Goal: Transaction & Acquisition: Download file/media

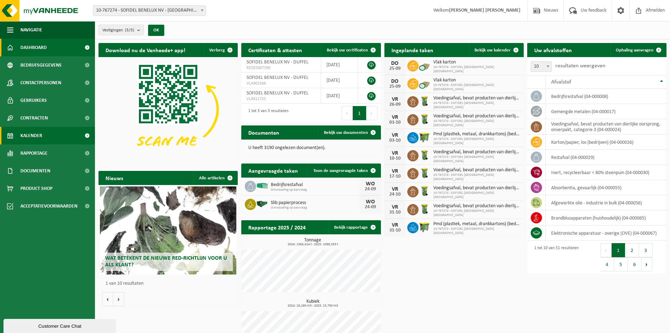
click at [36, 136] on span "Kalender" at bounding box center [31, 136] width 22 height 18
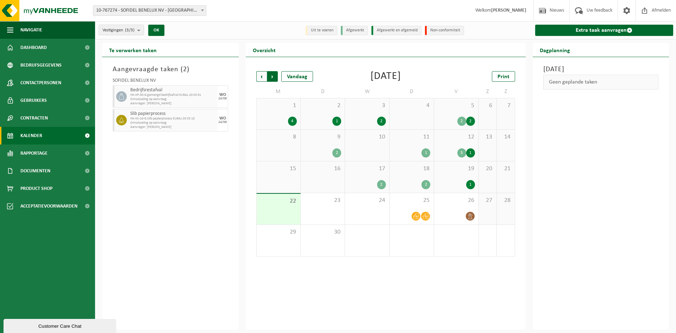
click at [260, 74] on span "Vorige" at bounding box center [261, 76] width 11 height 11
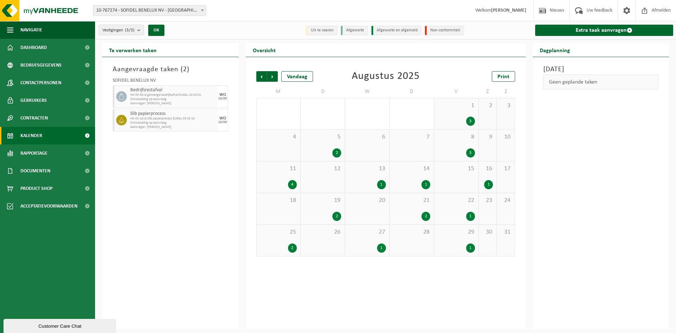
click at [260, 74] on span "Vorige" at bounding box center [261, 76] width 11 height 11
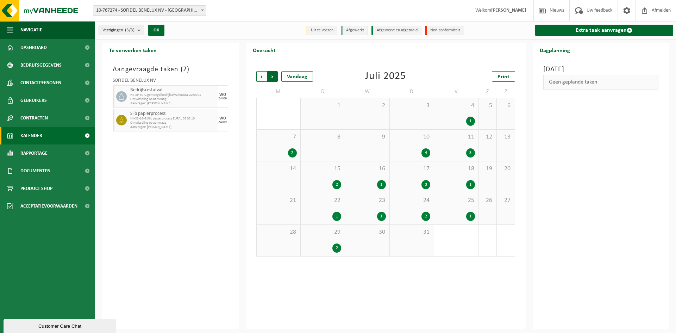
click at [260, 74] on span "Vorige" at bounding box center [261, 76] width 11 height 11
click at [261, 74] on span "Vorige" at bounding box center [261, 76] width 11 height 11
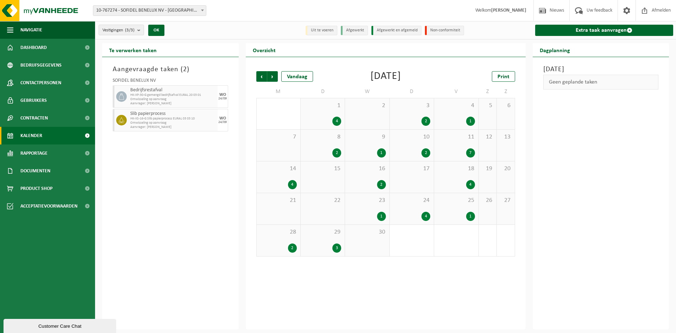
click at [261, 74] on span "Vorige" at bounding box center [261, 76] width 11 height 11
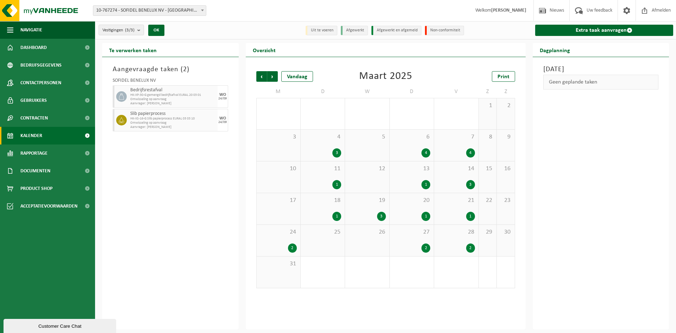
click at [471, 249] on div "2" at bounding box center [470, 247] width 9 height 9
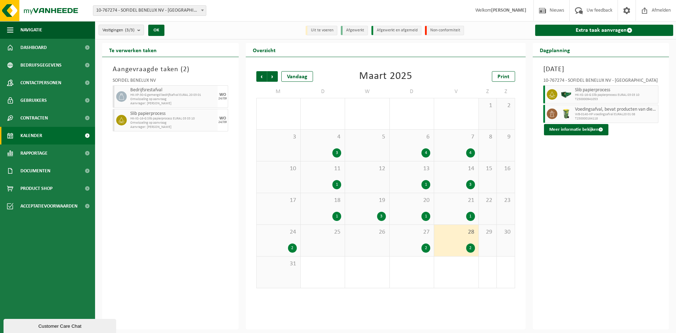
click at [585, 96] on span "HK-XS-16-G Slib papierprocess EURAL 03 03 10" at bounding box center [616, 95] width 82 height 4
click at [552, 94] on icon at bounding box center [552, 94] width 6 height 6
click at [565, 128] on button "Meer informatie bekijken" at bounding box center [576, 129] width 64 height 11
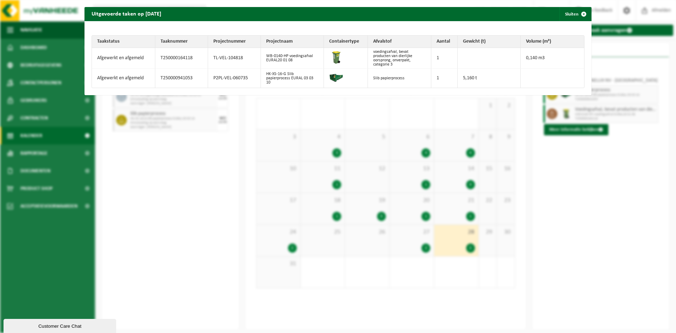
click at [171, 78] on td "T250000941053" at bounding box center [181, 78] width 53 height 19
click at [469, 77] on td "5,160 t" at bounding box center [488, 78] width 63 height 19
click at [169, 77] on td "T250000941053" at bounding box center [181, 78] width 53 height 19
click at [172, 78] on td "T250000941053" at bounding box center [181, 78] width 53 height 19
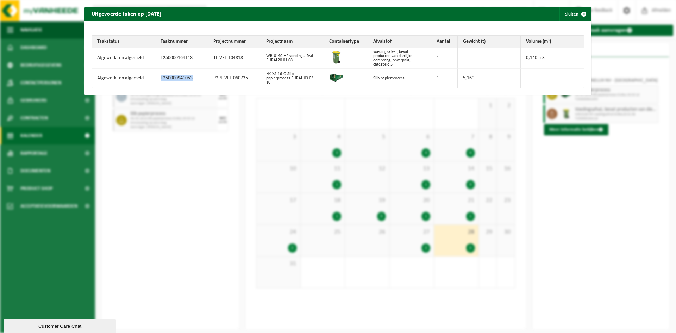
click at [172, 77] on td "T250000941053" at bounding box center [181, 78] width 53 height 19
click at [218, 78] on td "P2PL-VEL-060735" at bounding box center [234, 78] width 53 height 19
click at [271, 75] on td "HK-XS-16-G Slib papierprocess EURAL 03 03 10" at bounding box center [292, 78] width 63 height 19
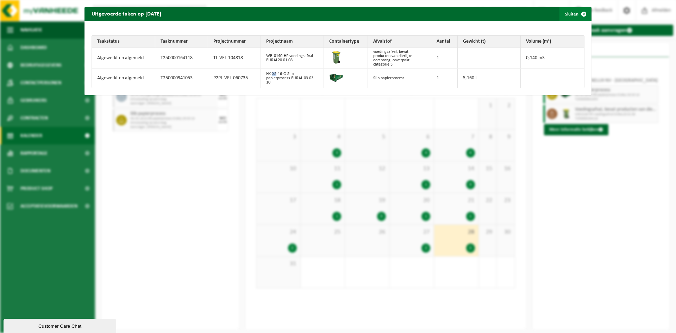
click at [579, 12] on span "button" at bounding box center [583, 14] width 14 height 14
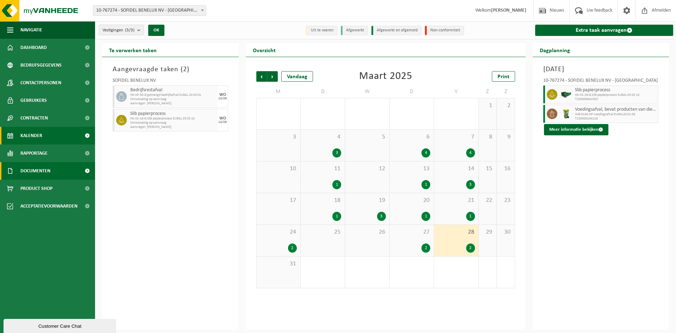
click at [40, 167] on span "Documenten" at bounding box center [35, 171] width 30 height 18
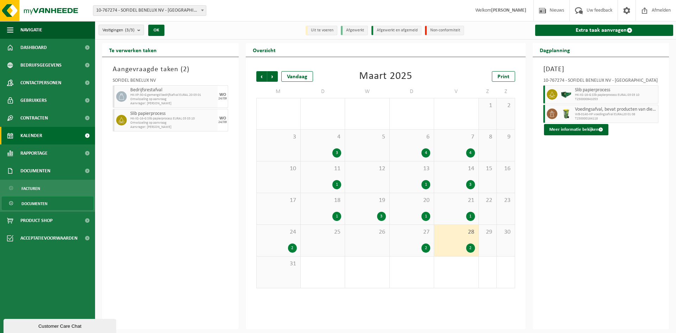
click at [31, 201] on span "Documenten" at bounding box center [34, 203] width 26 height 13
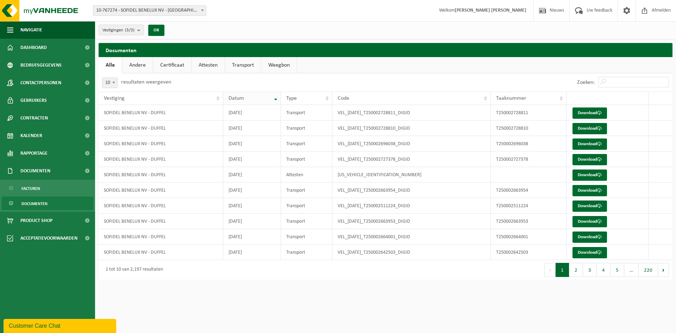
click at [275, 100] on th "Datum" at bounding box center [252, 97] width 58 height 13
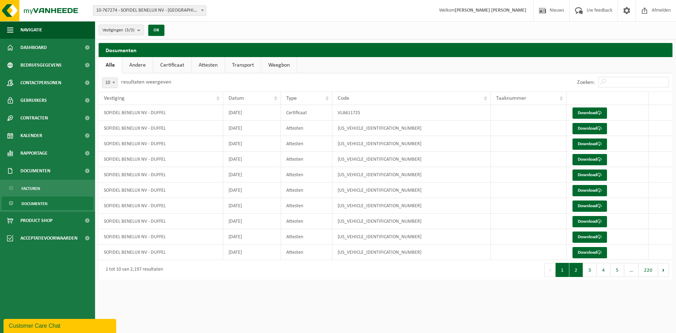
click at [578, 272] on button "2" at bounding box center [576, 269] width 14 height 14
click at [563, 271] on button "1" at bounding box center [562, 269] width 14 height 14
click at [115, 82] on b at bounding box center [113, 83] width 3 height 2
select select "100"
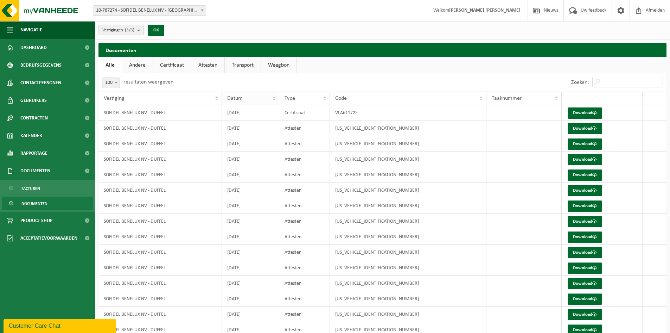
click at [255, 99] on div "Datum" at bounding box center [248, 98] width 43 height 6
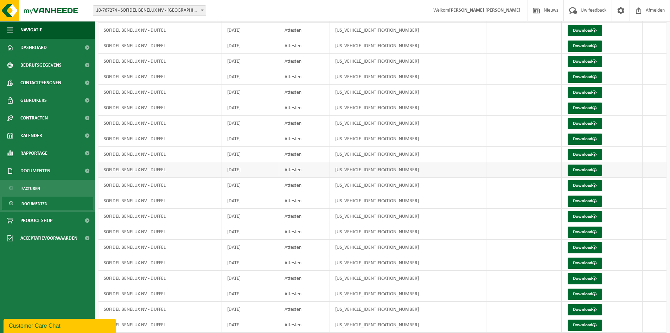
scroll to position [352, 0]
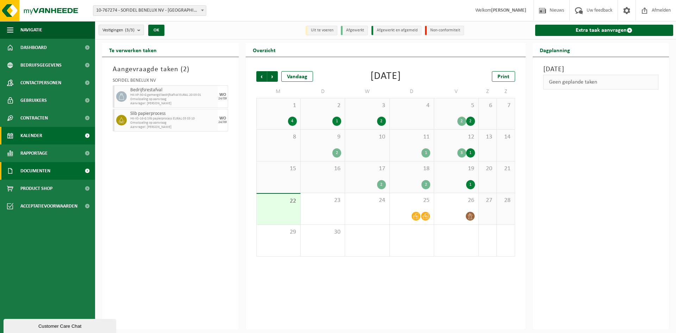
click at [88, 170] on span at bounding box center [87, 171] width 16 height 18
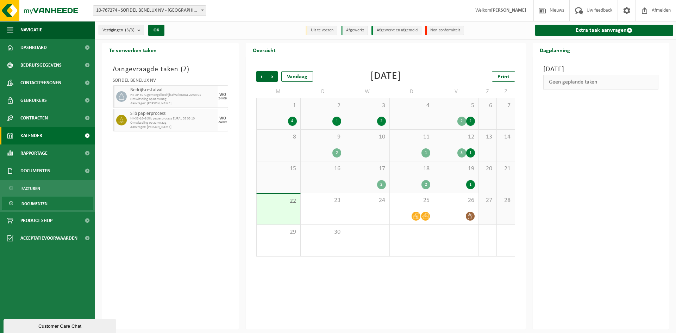
click at [31, 204] on span "Documenten" at bounding box center [34, 203] width 26 height 13
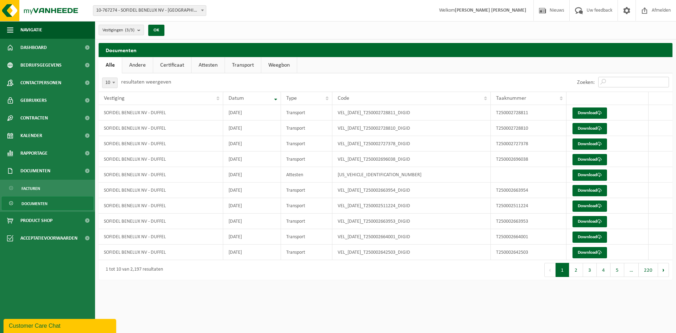
click at [620, 79] on input "Zoeken:" at bounding box center [633, 82] width 71 height 11
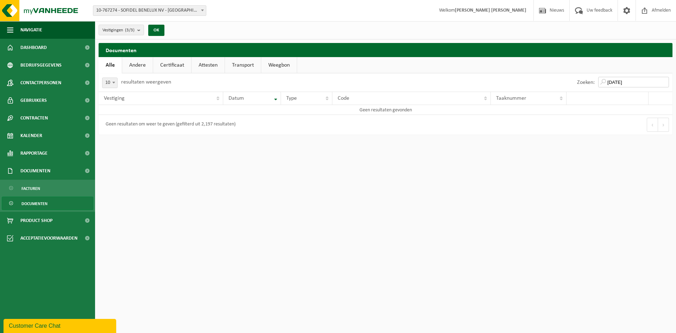
click at [650, 81] on input "28.03.2025" at bounding box center [633, 82] width 71 height 11
type input "28.03.2025"
click at [136, 64] on link "Andere" at bounding box center [137, 65] width 31 height 16
click at [105, 64] on link "Alle" at bounding box center [110, 65] width 23 height 16
click at [664, 83] on input "28.03.2025" at bounding box center [633, 82] width 71 height 11
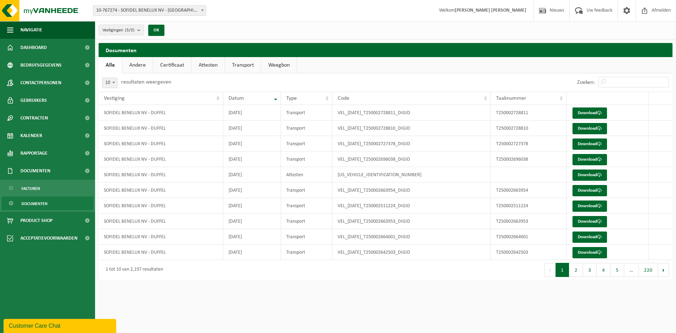
click at [576, 273] on button "2" at bounding box center [576, 269] width 14 height 14
click at [618, 272] on button "5" at bounding box center [617, 269] width 14 height 14
click at [631, 273] on span "…" at bounding box center [631, 269] width 14 height 14
click at [662, 270] on button "Volgende" at bounding box center [663, 269] width 11 height 14
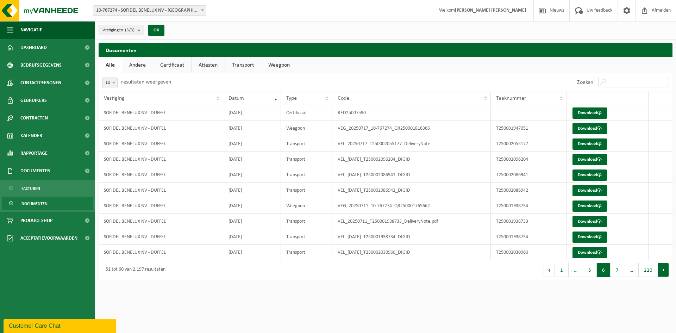
click at [662, 270] on button "Volgende" at bounding box center [663, 269] width 11 height 14
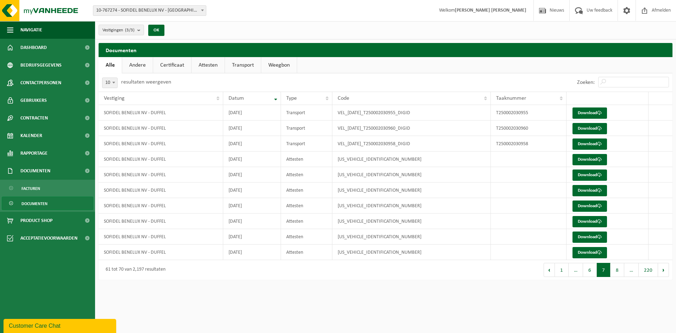
click at [662, 270] on button "Volgende" at bounding box center [663, 269] width 11 height 14
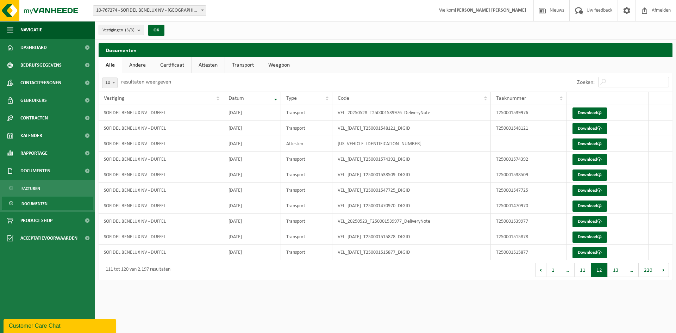
click at [662, 270] on button "Volgende" at bounding box center [663, 269] width 11 height 14
click at [664, 272] on button "Volgende" at bounding box center [663, 269] width 11 height 14
click at [587, 205] on link "Download" at bounding box center [589, 205] width 34 height 11
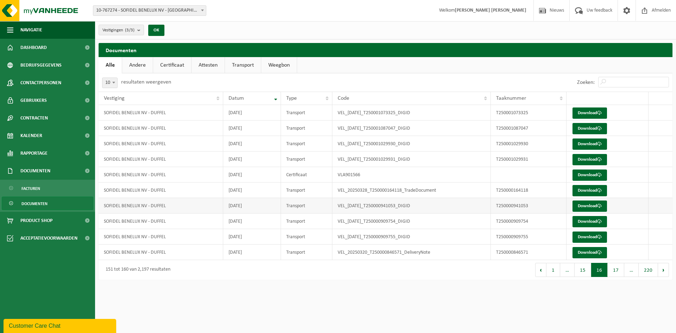
click at [519, 207] on td "T250000941053" at bounding box center [529, 205] width 76 height 15
click at [137, 63] on link "Andere" at bounding box center [137, 65] width 31 height 16
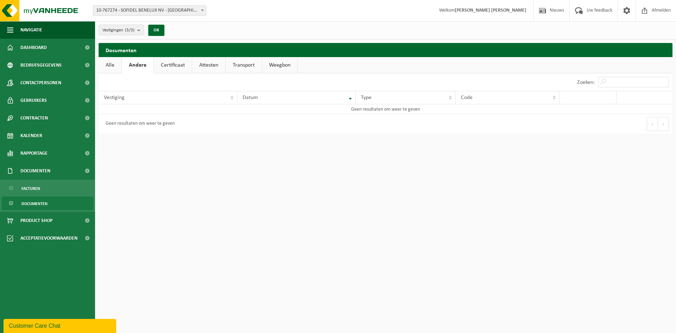
click at [280, 69] on link "Weegbon" at bounding box center [280, 65] width 36 height 16
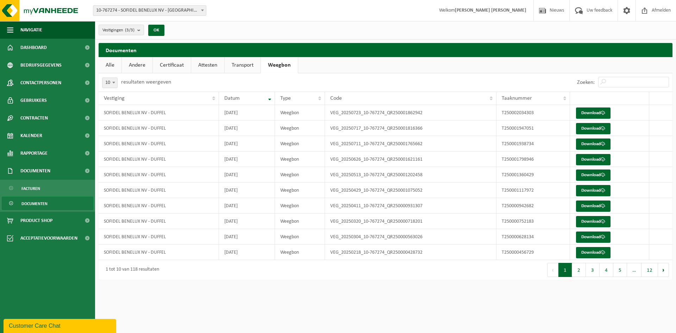
click at [240, 66] on link "Transport" at bounding box center [242, 65] width 36 height 16
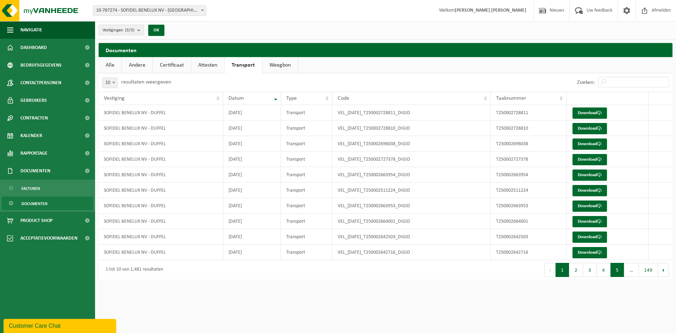
click at [616, 269] on button "5" at bounding box center [617, 269] width 14 height 14
click at [210, 67] on link "Attesten" at bounding box center [207, 65] width 33 height 16
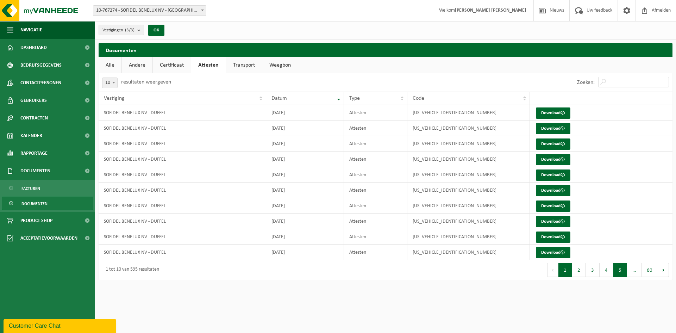
click at [622, 273] on button "5" at bounding box center [620, 269] width 14 height 14
click at [592, 272] on button "4" at bounding box center [593, 269] width 14 height 14
click at [565, 271] on button "1" at bounding box center [565, 269] width 14 height 14
click at [660, 271] on button "Volgende" at bounding box center [663, 269] width 11 height 14
click at [167, 65] on link "Certificaat" at bounding box center [172, 65] width 38 height 16
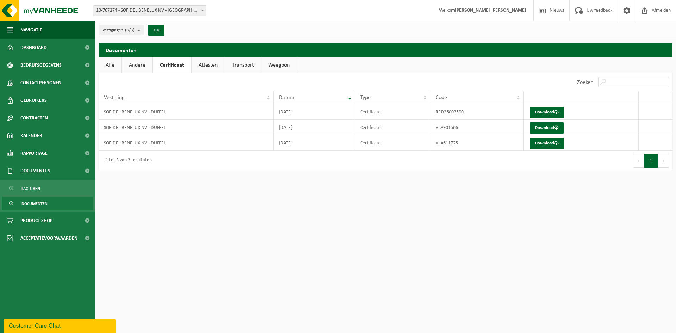
click at [103, 66] on link "Alle" at bounding box center [110, 65] width 23 height 16
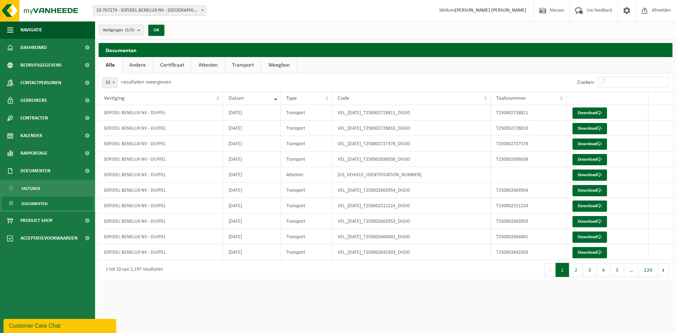
click at [62, 284] on ul "Navigatie Nieuws Uw feedback Afmelden Dashboard Bedrijfsgegevens Contactpersone…" at bounding box center [47, 176] width 95 height 311
click at [657, 10] on span "Afmelden" at bounding box center [661, 10] width 23 height 21
